Goal: Task Accomplishment & Management: Use online tool/utility

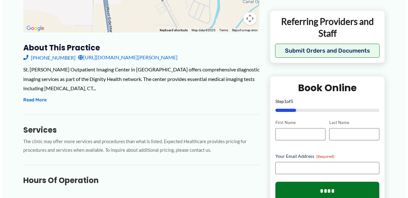
scroll to position [198, 0]
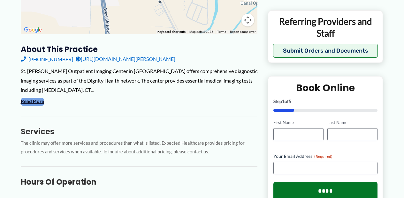
click at [37, 98] on button "Read More" at bounding box center [32, 102] width 23 height 8
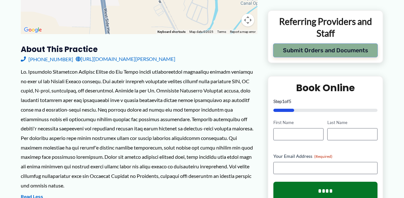
click at [367, 54] on button "Submit Orders and Documents" at bounding box center [325, 50] width 105 height 14
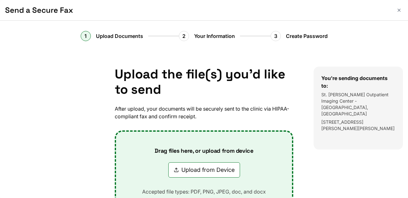
scroll to position [0, 0]
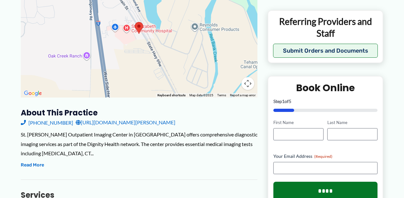
scroll to position [135, 0]
